Goal: Navigation & Orientation: Find specific page/section

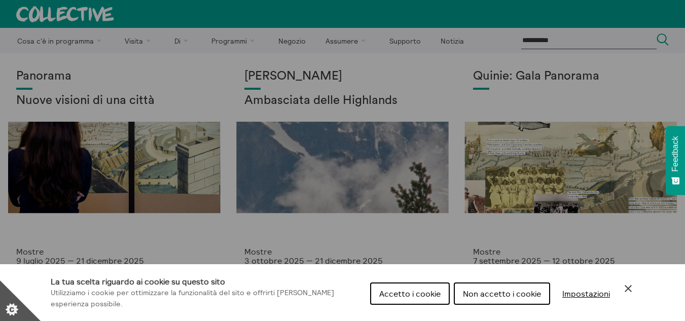
click at [630, 290] on icon "Chiudi Controllo Cookie" at bounding box center [628, 288] width 7 height 7
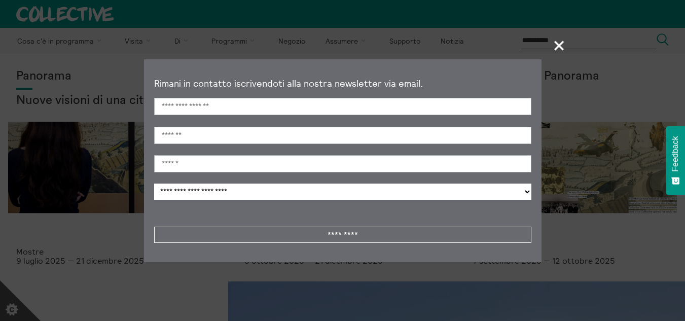
click at [550, 44] on font "+" at bounding box center [559, 44] width 29 height 29
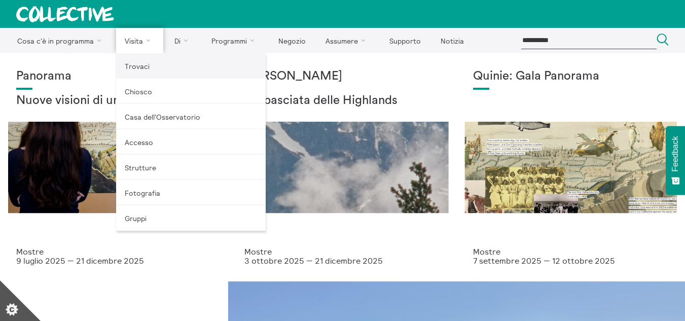
click at [153, 71] on link "Trovaci" at bounding box center [191, 65] width 150 height 25
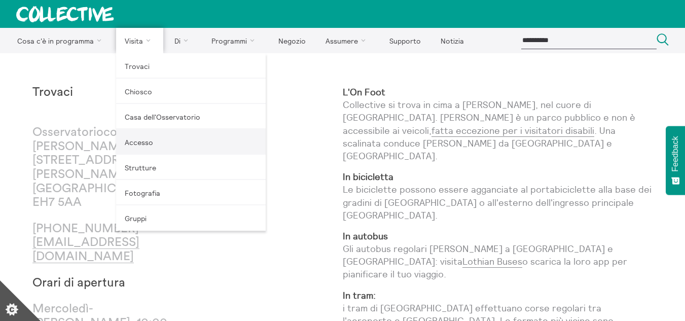
click at [165, 139] on link "Accesso" at bounding box center [191, 141] width 150 height 25
